Goal: Task Accomplishment & Management: Manage account settings

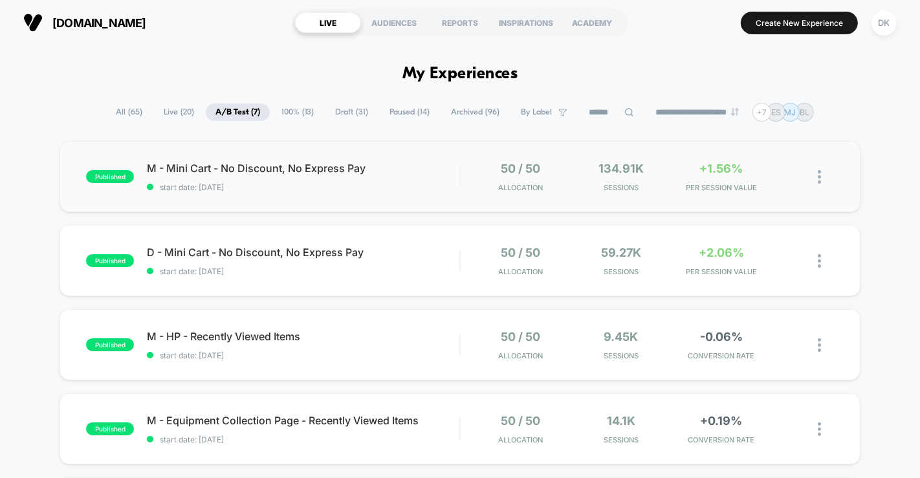
click at [364, 190] on span "start date: [DATE]" at bounding box center [303, 187] width 312 height 10
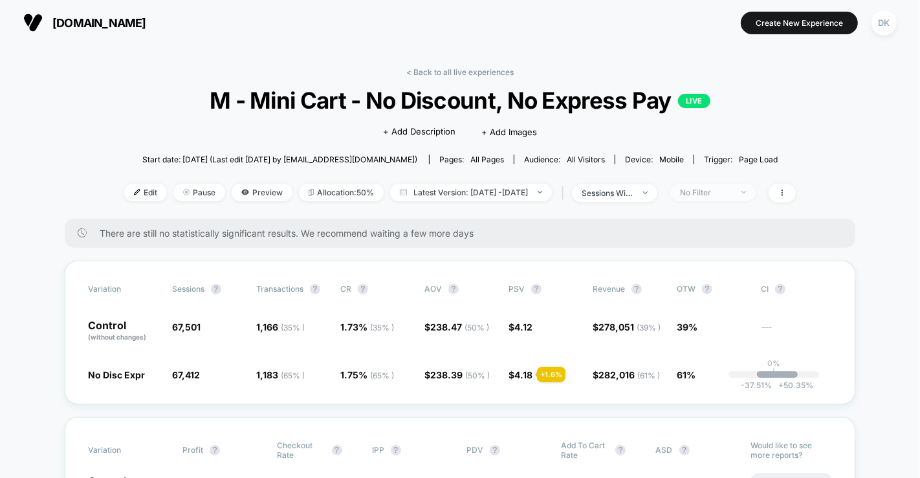
click at [746, 192] on img at bounding box center [743, 192] width 5 height 3
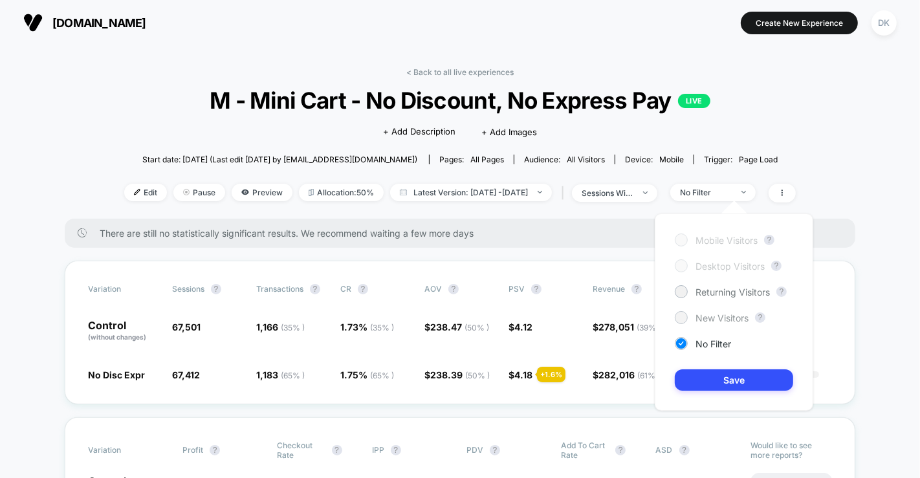
click at [737, 320] on span "New Visitors" at bounding box center [722, 317] width 53 height 11
click at [760, 384] on button "Save" at bounding box center [734, 379] width 118 height 21
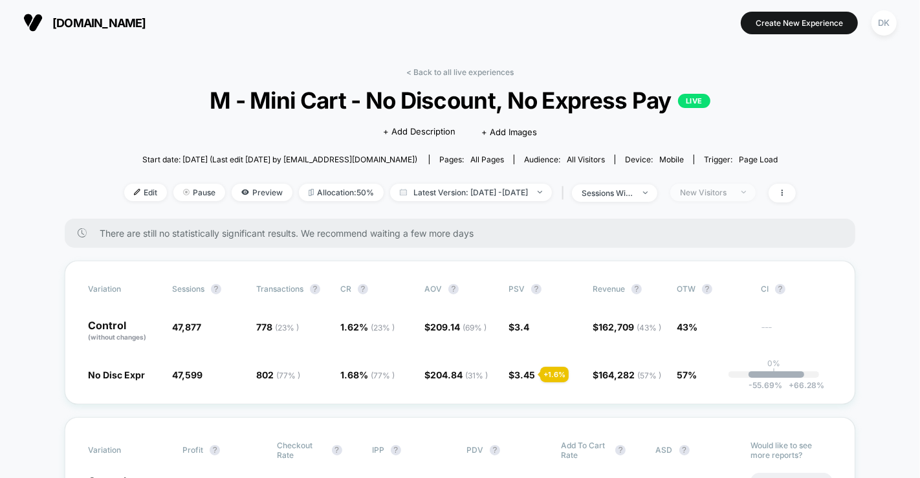
click at [732, 193] on div "New Visitors" at bounding box center [706, 193] width 52 height 10
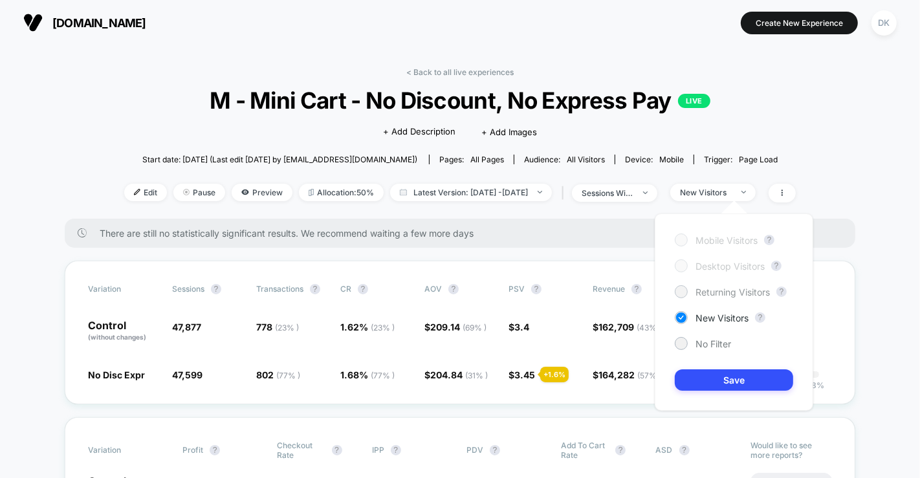
click at [745, 291] on span "Returning Visitors" at bounding box center [733, 292] width 74 height 11
click at [751, 384] on button "Save" at bounding box center [734, 379] width 118 height 21
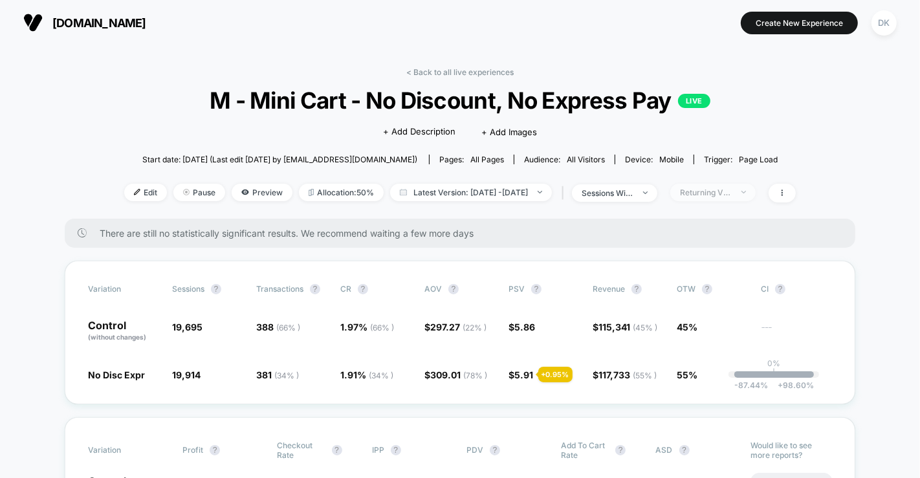
click at [732, 192] on div "Returning Visitors" at bounding box center [706, 193] width 52 height 10
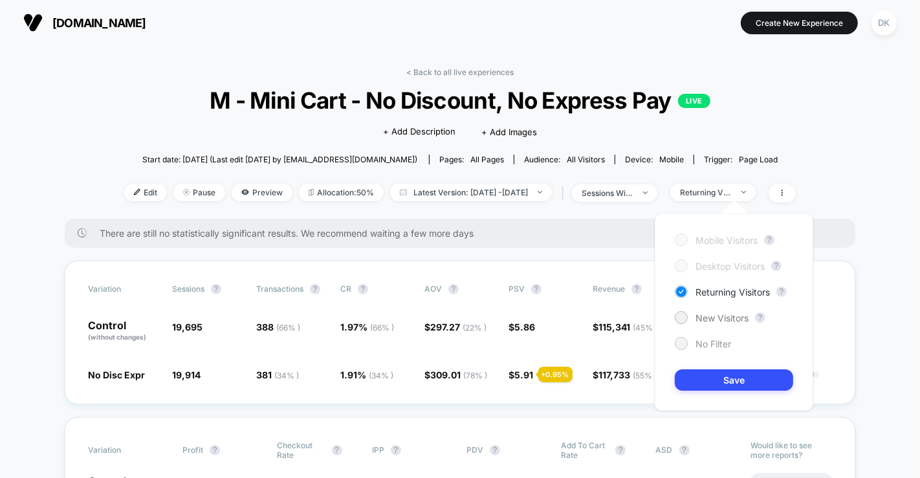
click at [730, 342] on span "No Filter" at bounding box center [714, 343] width 36 height 11
click at [752, 386] on button "Save" at bounding box center [734, 379] width 118 height 21
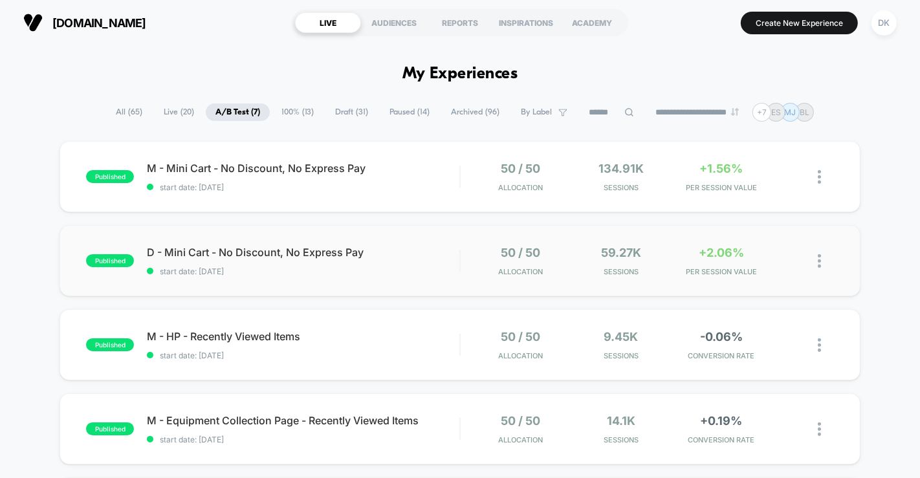
click at [434, 267] on span "start date: [DATE]" at bounding box center [303, 272] width 312 height 10
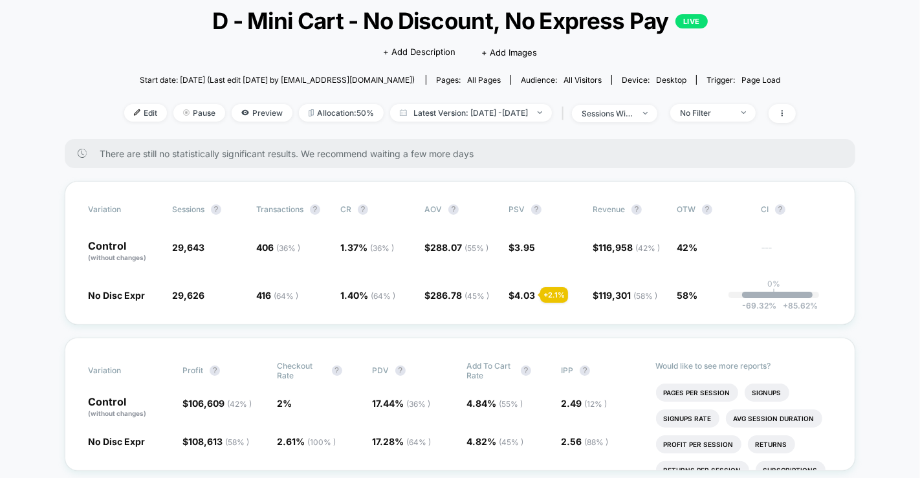
scroll to position [69, 0]
